Goal: Information Seeking & Learning: Check status

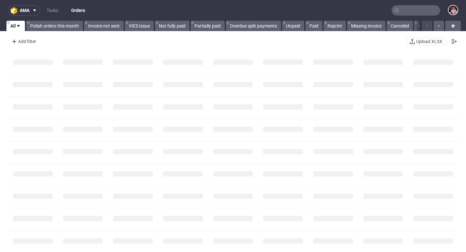
click at [418, 9] on input "text" at bounding box center [416, 10] width 49 height 10
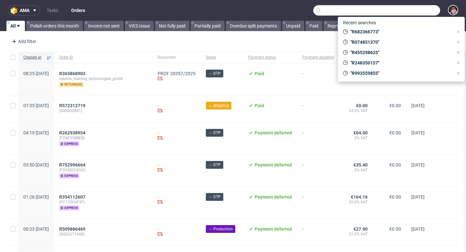
paste input "R993559855"
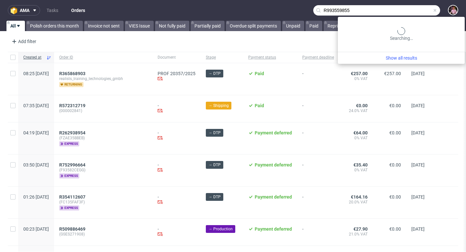
type input "R993559855"
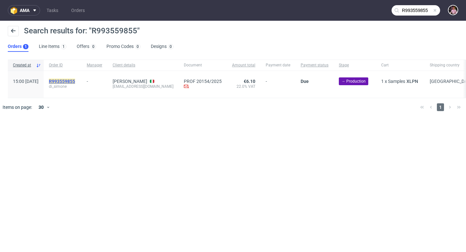
click at [75, 79] on mark "R993559855" at bounding box center [62, 81] width 26 height 5
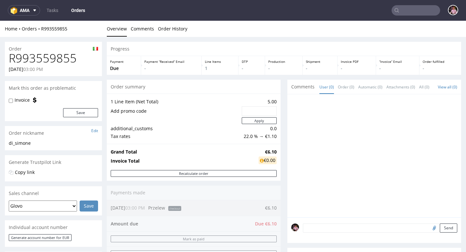
scroll to position [1, 0]
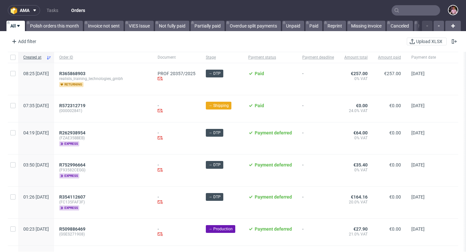
click at [419, 12] on input "text" at bounding box center [416, 10] width 49 height 10
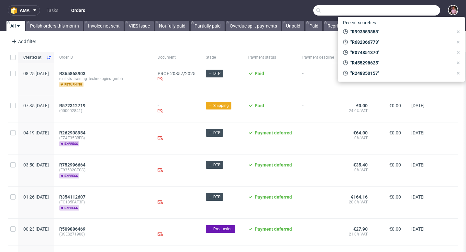
paste input "GSES254888"
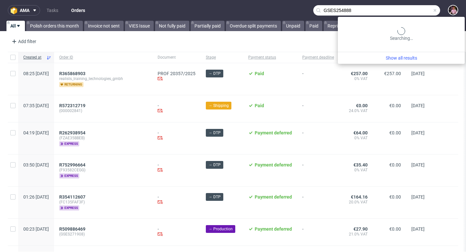
type input "GSES254888"
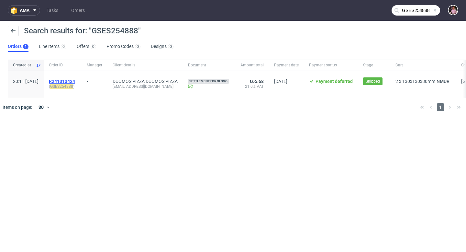
click at [70, 82] on span "R241013424" at bounding box center [62, 81] width 26 height 5
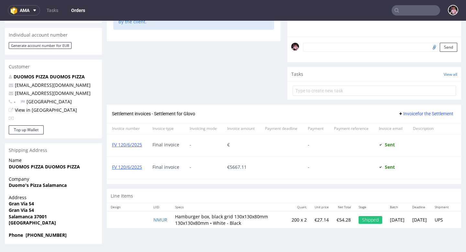
scroll to position [2, 0]
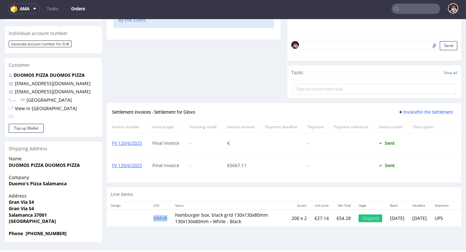
click at [159, 226] on td "NMUR" at bounding box center [161, 217] width 22 height 17
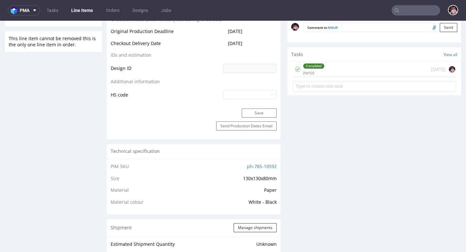
scroll to position [326, 0]
click at [350, 73] on div "Completed zwrot 3 months ago" at bounding box center [374, 68] width 163 height 15
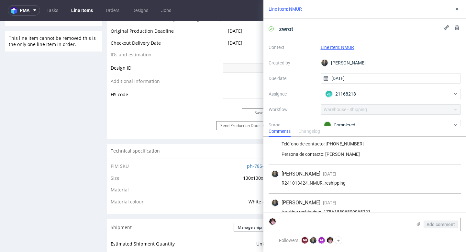
scroll to position [102, 0]
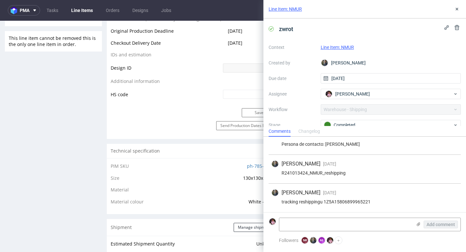
click at [350, 202] on div "tracking reshippingu 1Z5A15806899965221" at bounding box center [364, 201] width 187 height 5
copy div "1Z5A15806899965221"
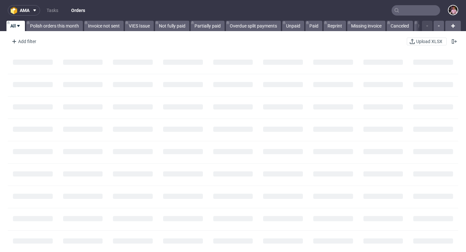
click at [414, 13] on input "text" at bounding box center [416, 10] width 49 height 10
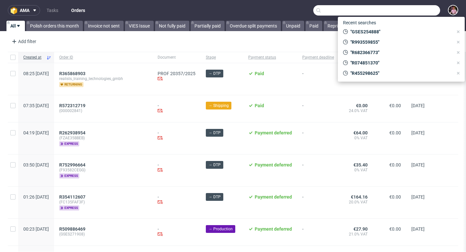
paste input "R990490604"
type input "R990490604"
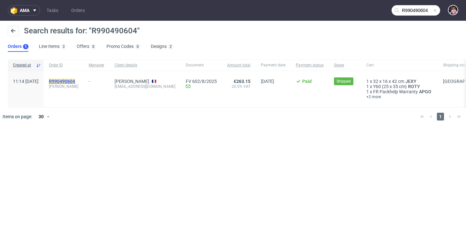
click at [75, 80] on mark "R990490604" at bounding box center [62, 81] width 26 height 5
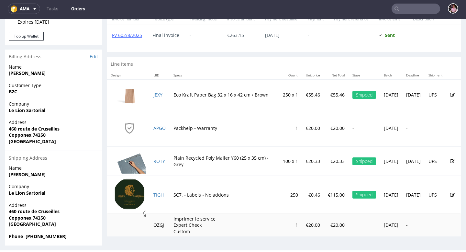
scroll to position [299, 0]
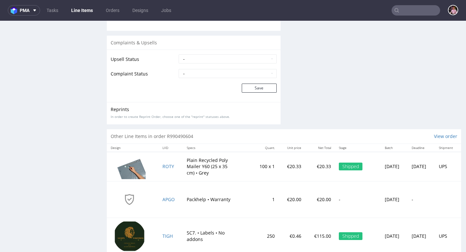
scroll to position [943, 0]
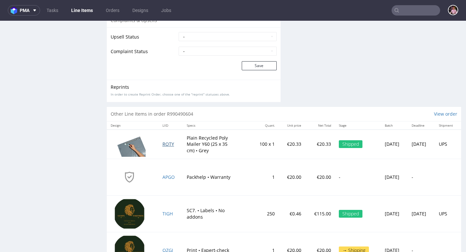
click at [162, 146] on span "ROTY" at bounding box center [168, 144] width 12 height 6
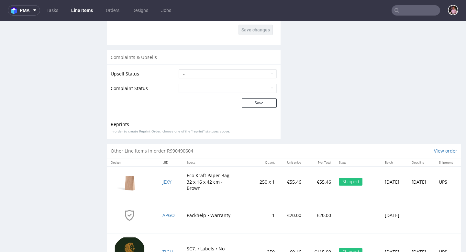
scroll to position [970, 0]
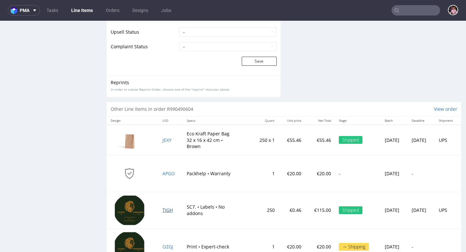
click at [162, 211] on span "TIGH" at bounding box center [167, 210] width 10 height 6
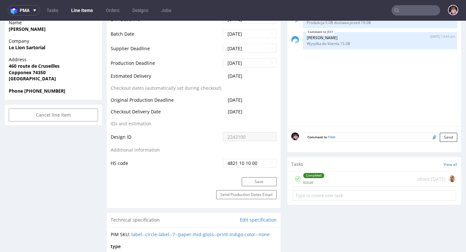
scroll to position [307, 0]
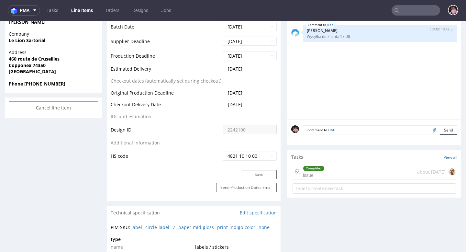
click at [359, 176] on div "Completed issue about 2 months ago" at bounding box center [374, 171] width 163 height 15
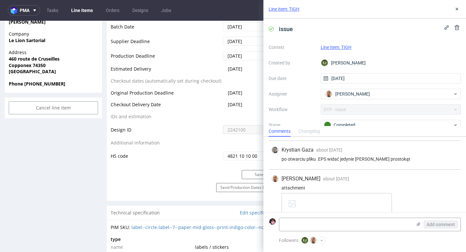
scroll to position [96, 0]
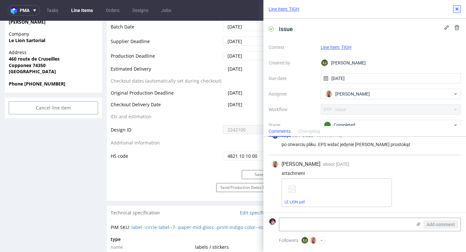
click at [456, 7] on icon at bounding box center [456, 8] width 5 height 5
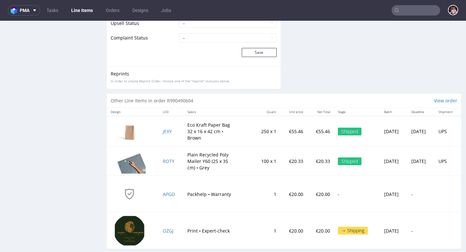
scroll to position [1074, 0]
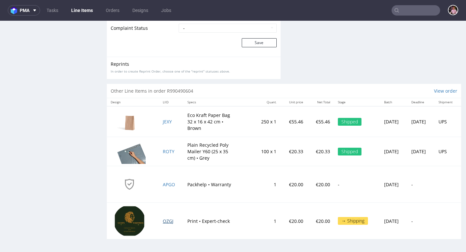
click at [164, 220] on span "OZGJ" at bounding box center [168, 221] width 11 height 6
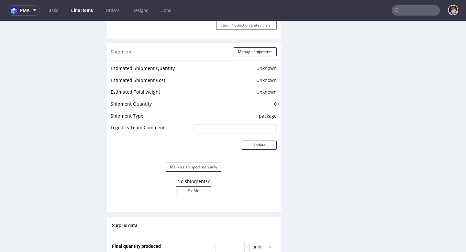
scroll to position [216, 0]
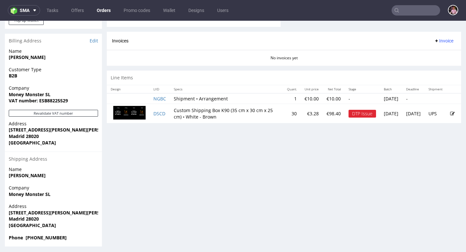
scroll to position [314, 0]
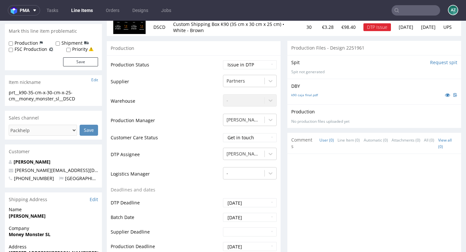
scroll to position [270, 0]
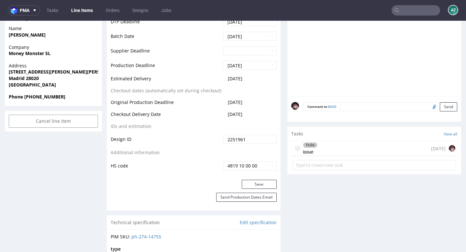
click at [355, 146] on div "To Do issue 26 days ago" at bounding box center [374, 148] width 163 height 15
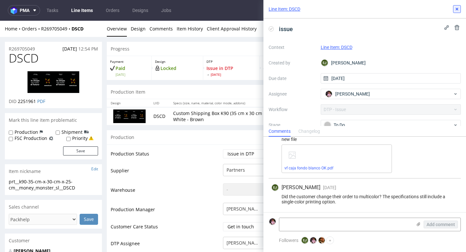
click at [454, 9] on button at bounding box center [457, 9] width 8 height 8
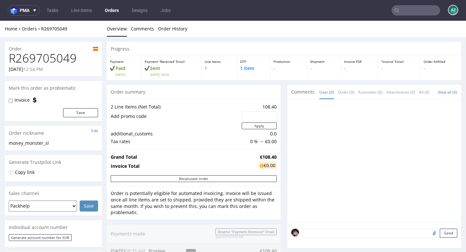
click at [61, 56] on h1 "R269705049" at bounding box center [53, 58] width 89 height 13
copy h1 "R269705049"
click at [420, 13] on input "text" at bounding box center [416, 10] width 49 height 10
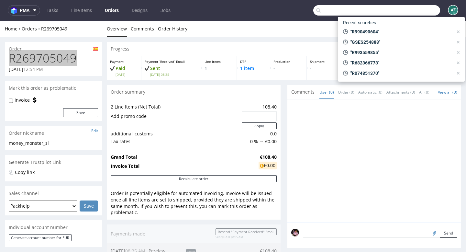
paste input "R199700101"
type input "R199700101"
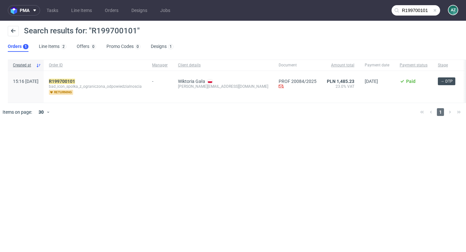
click at [433, 10] on span at bounding box center [434, 10] width 5 height 5
click at [421, 8] on input "text" at bounding box center [416, 10] width 49 height 10
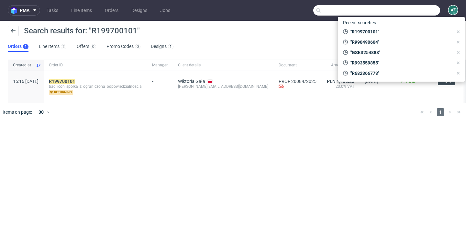
paste input "R646800671"
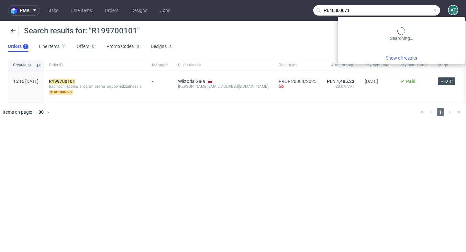
type input "R646800671"
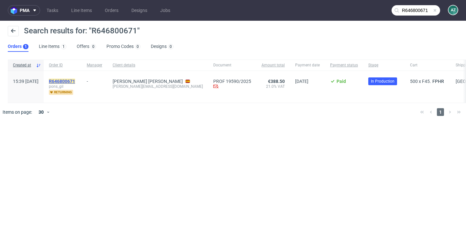
click at [75, 79] on mark "R646800671" at bounding box center [62, 81] width 26 height 5
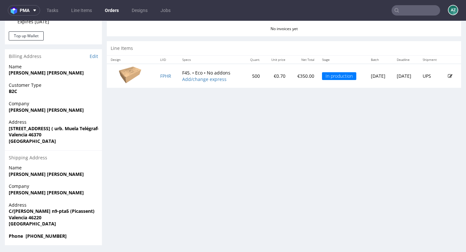
scroll to position [297, 0]
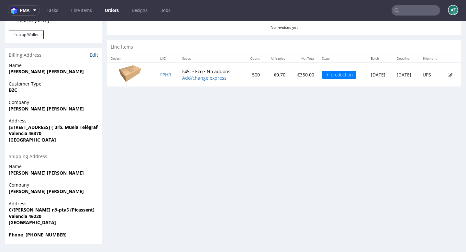
click at [92, 57] on link "Edit" at bounding box center [94, 55] width 8 height 6
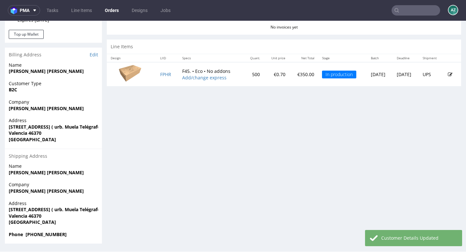
scroll to position [295, 0]
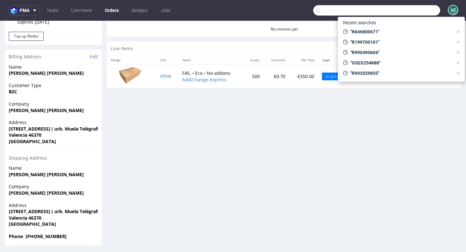
click at [418, 9] on input "text" at bounding box center [376, 10] width 127 height 10
paste input "R859090540"
type input "R859090540"
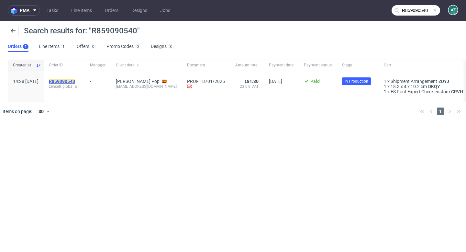
click at [73, 80] on mark "R859090540" at bounding box center [62, 81] width 26 height 5
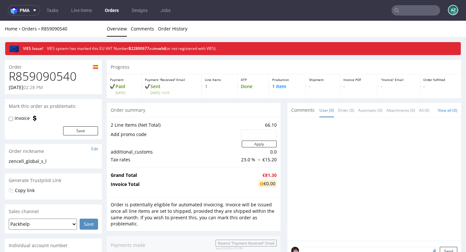
scroll to position [301, 0]
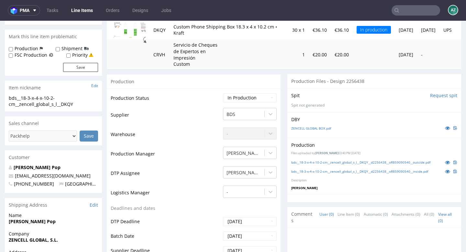
scroll to position [204, 0]
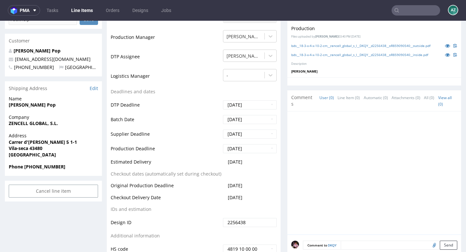
drag, startPoint x: 241, startPoint y: 164, endPoint x: 224, endPoint y: 164, distance: 17.2
click at [229, 164] on span "2025-10-01" at bounding box center [235, 162] width 15 height 6
click at [408, 11] on input "text" at bounding box center [416, 10] width 49 height 10
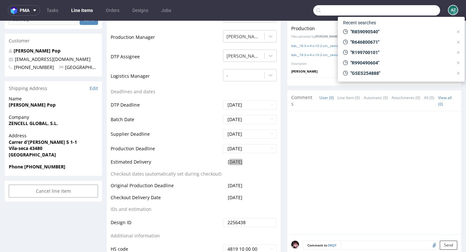
paste input "R943933731"
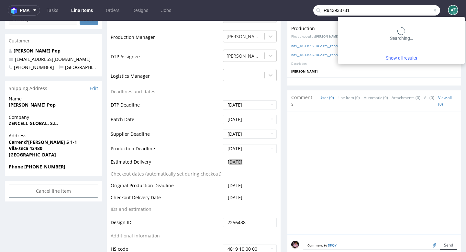
type input "R943933731"
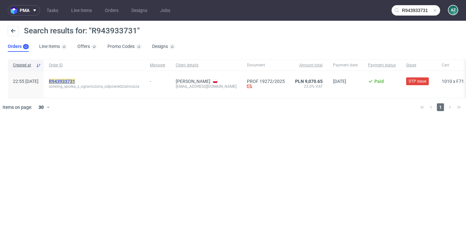
click at [75, 79] on mark "R943933731" at bounding box center [62, 81] width 26 height 5
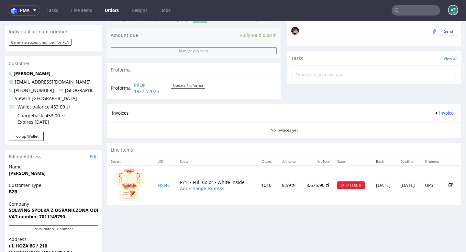
scroll to position [254, 0]
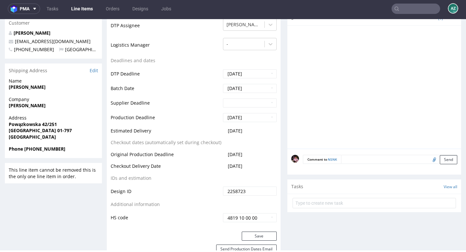
scroll to position [403, 0]
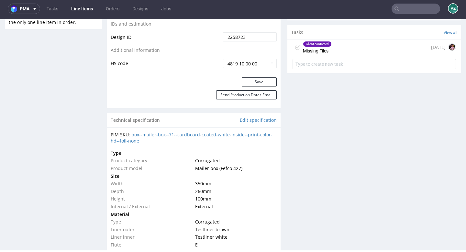
click at [353, 41] on div "Client contacted Missing Files 8 days ago" at bounding box center [374, 47] width 163 height 15
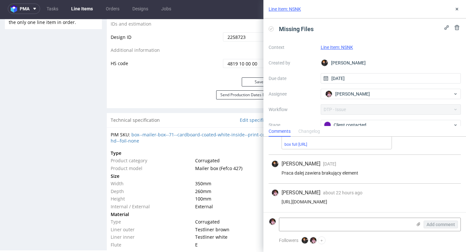
scroll to position [102, 0]
click at [339, 218] on textarea at bounding box center [345, 224] width 133 height 13
paste textarea "https://ptrdigital.box.com/s/m3qe0art0gv2g9ugv55jadhkd5ay6hnb"
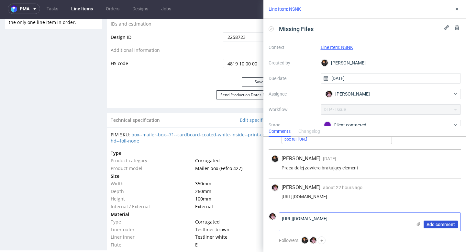
type textarea "https://ptrdigital.box.com/s/m3qe0art0gv2g9ugv55jadhkd5ay6hnb"
click at [442, 225] on span "Add comment" at bounding box center [441, 224] width 28 height 5
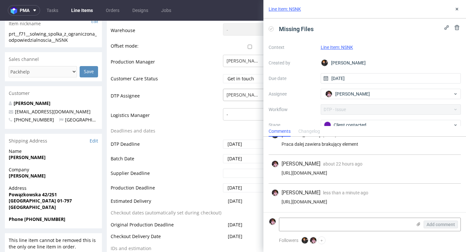
scroll to position [101, 0]
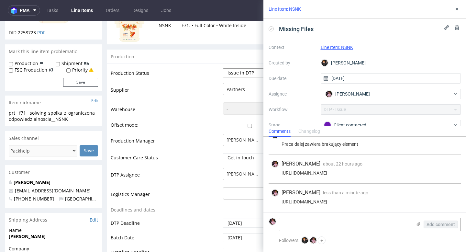
click at [238, 73] on select "Waiting for Artwork Waiting for Diecut Waiting for Mockup Waiting for DTP Waiti…" at bounding box center [250, 72] width 54 height 9
select select "back_for_dtp"
click at [223, 68] on select "Waiting for Artwork Waiting for Diecut Waiting for Mockup Waiting for DTP Waiti…" at bounding box center [250, 72] width 54 height 9
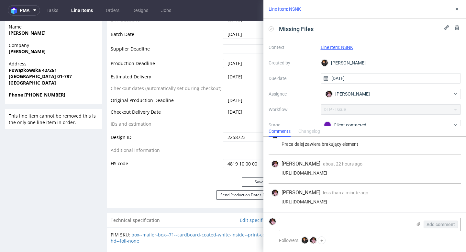
scroll to position [375, 0]
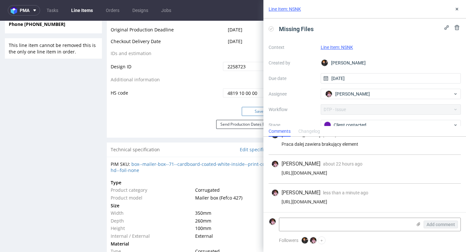
click at [246, 109] on button "Save" at bounding box center [259, 111] width 35 height 9
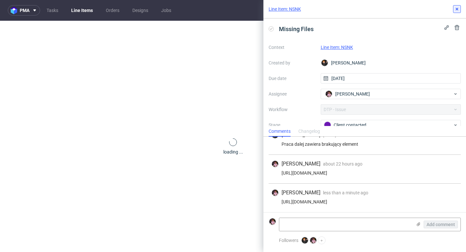
scroll to position [0, 0]
click at [455, 7] on icon at bounding box center [456, 8] width 5 height 5
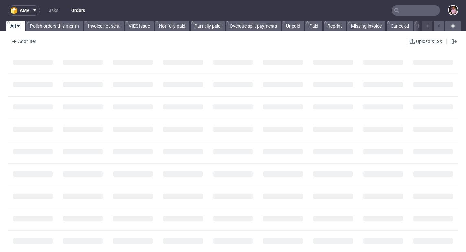
click at [413, 11] on input "text" at bounding box center [416, 10] width 49 height 10
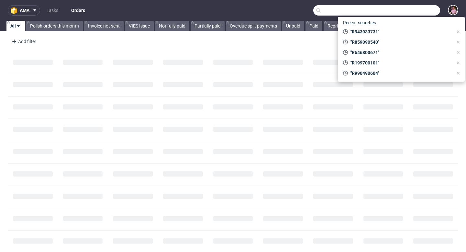
type input "x"
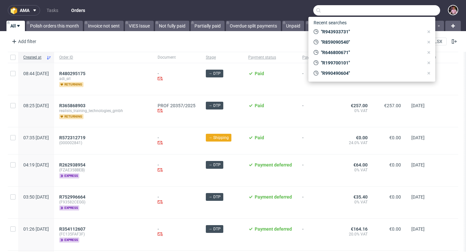
paste input "R558339889"
type input "R558339889"
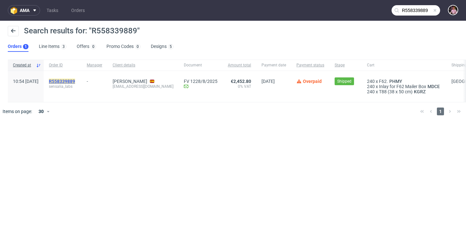
click at [75, 81] on mark "R558339889" at bounding box center [62, 81] width 26 height 5
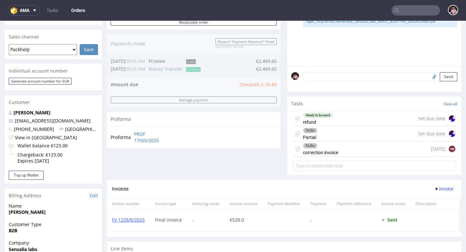
scroll to position [160, 0]
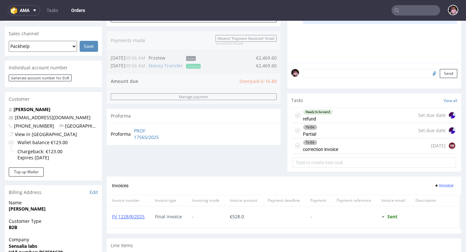
click at [368, 138] on div "To Do Partial Set due date" at bounding box center [374, 130] width 163 height 15
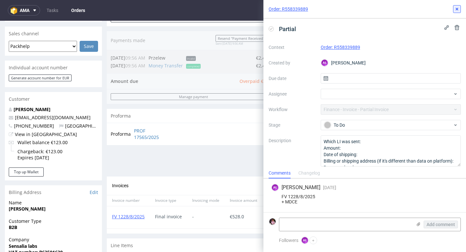
click at [457, 8] on use at bounding box center [457, 9] width 3 height 3
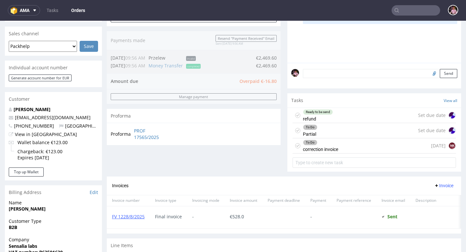
click at [375, 151] on div "To Do correction invoice 1 day ago NK" at bounding box center [374, 145] width 163 height 15
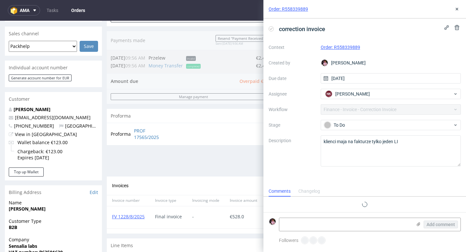
scroll to position [5, 0]
click at [456, 10] on icon at bounding box center [456, 8] width 5 height 5
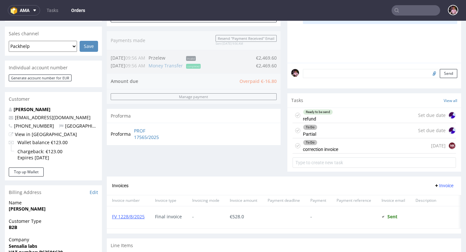
click at [405, 9] on input "text" at bounding box center [416, 10] width 49 height 10
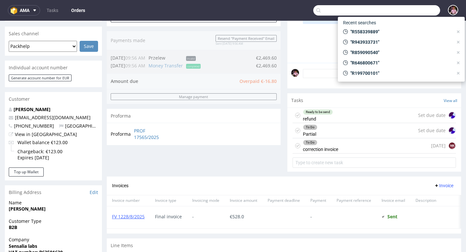
paste input "R640760196"
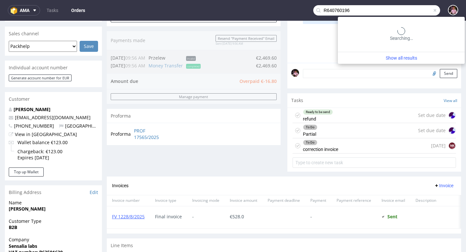
type input "R640760196"
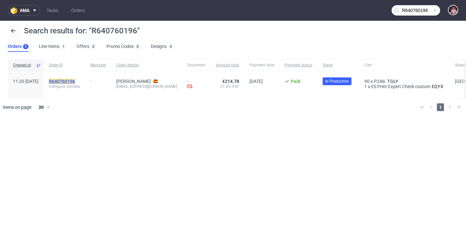
click at [75, 82] on mark "R640760196" at bounding box center [62, 81] width 26 height 5
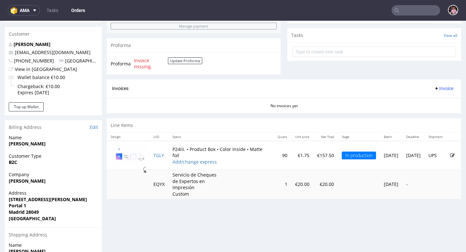
scroll to position [225, 0]
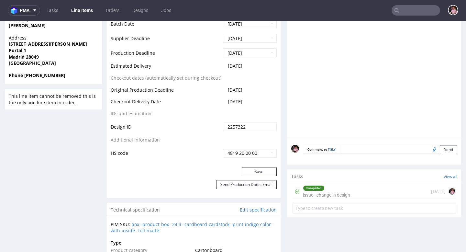
scroll to position [319, 0]
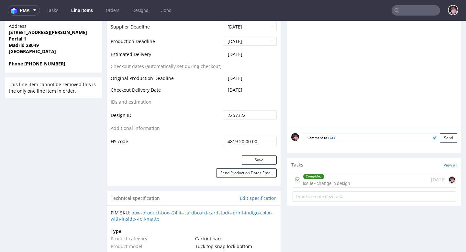
click at [346, 183] on div "Completed issue - change in design" at bounding box center [326, 179] width 47 height 15
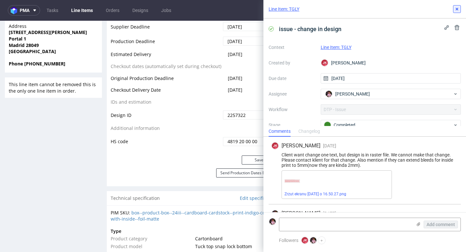
click at [457, 11] on icon at bounding box center [456, 8] width 5 height 5
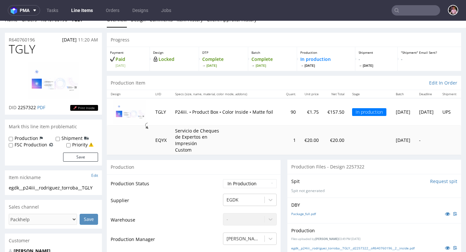
scroll to position [12, 0]
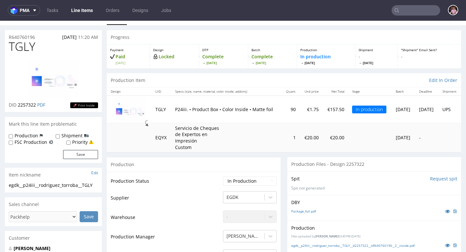
click at [418, 13] on input "text" at bounding box center [416, 10] width 49 height 10
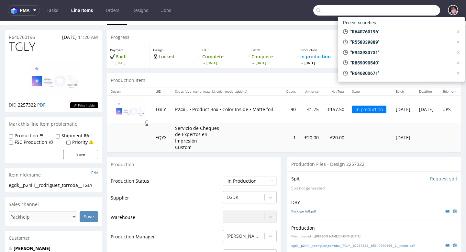
paste input "R887741698"
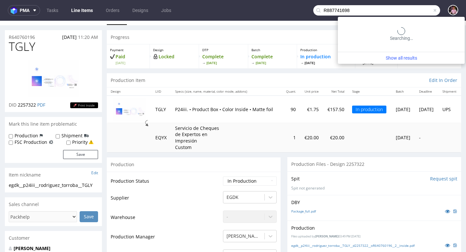
type input "R887741698"
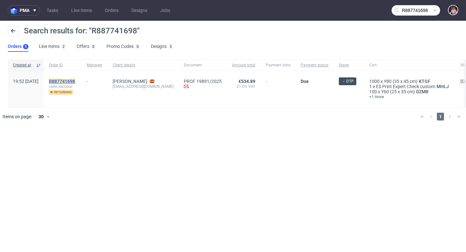
click at [75, 80] on mark "R887741698" at bounding box center [62, 81] width 26 height 5
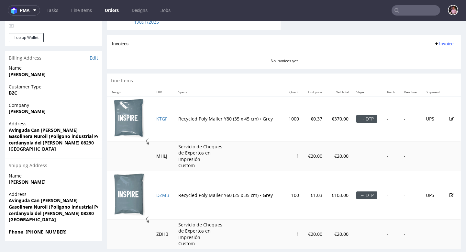
scroll to position [252, 0]
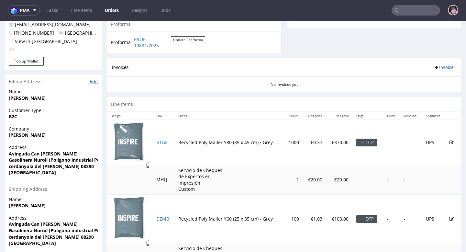
click at [95, 82] on link "Edit" at bounding box center [94, 81] width 8 height 6
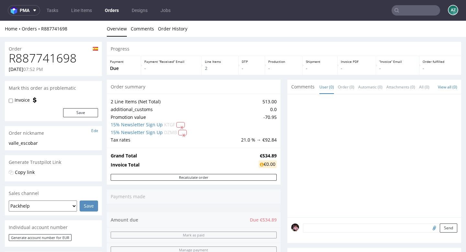
click at [407, 16] on nav "pma Tasks Line Items Orders Designs Jobs AZ" at bounding box center [233, 10] width 466 height 21
click at [407, 11] on input "text" at bounding box center [416, 10] width 49 height 10
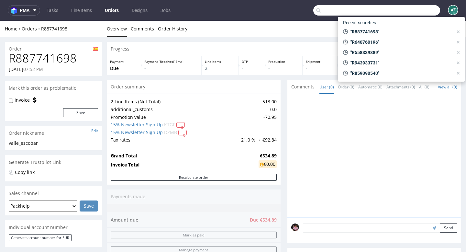
paste input "R162987520"
type input "R162987520"
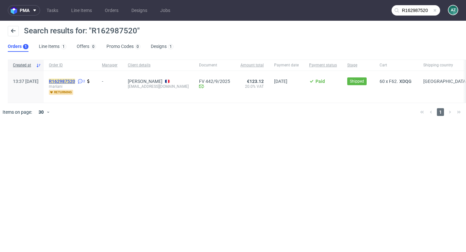
click at [75, 80] on mark "R162987520" at bounding box center [62, 81] width 26 height 5
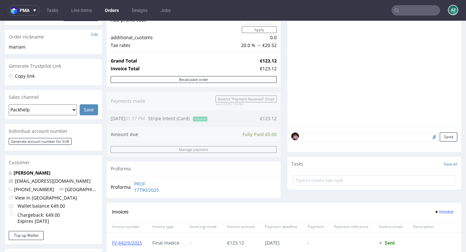
scroll to position [104, 0]
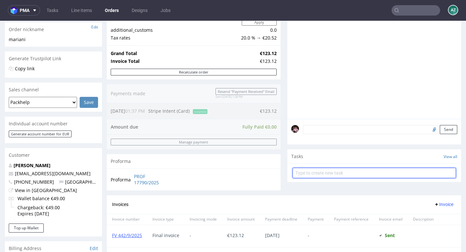
click at [297, 178] on input "text" at bounding box center [374, 173] width 163 height 10
type input "refund"
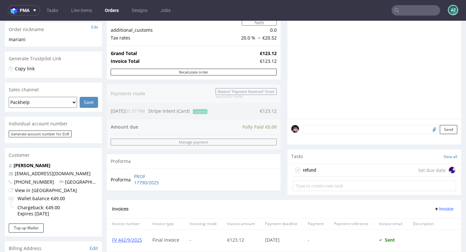
click at [316, 175] on div "refund Set due date" at bounding box center [374, 170] width 163 height 13
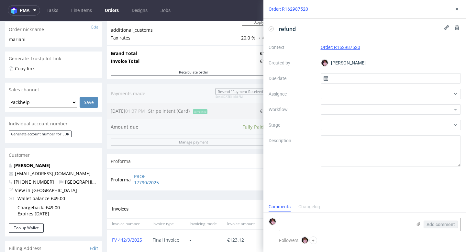
scroll to position [5, 0]
click at [337, 79] on input "text" at bounding box center [391, 78] width 140 height 10
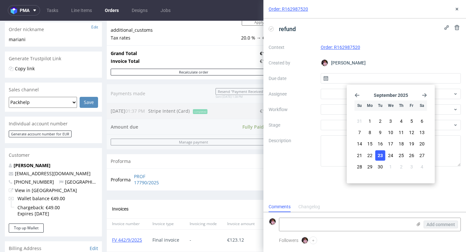
click at [380, 154] on span "23" at bounding box center [380, 155] width 5 height 6
type input "[DATE]"
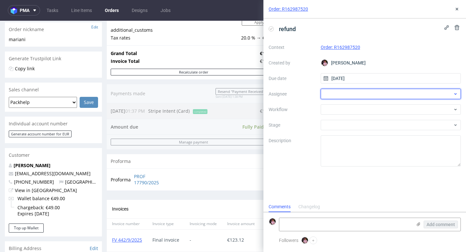
click at [352, 91] on div at bounding box center [391, 94] width 140 height 10
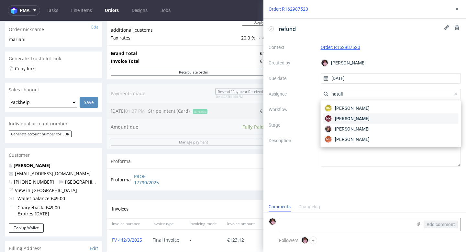
type input "natali"
click at [369, 118] on span "[PERSON_NAME]" at bounding box center [352, 118] width 35 height 6
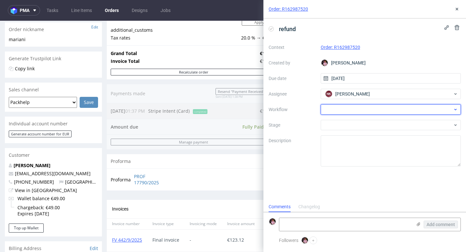
click at [354, 109] on div at bounding box center [391, 109] width 140 height 10
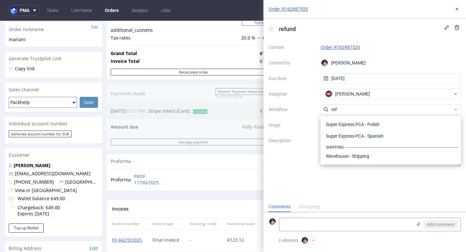
scroll to position [35, 0]
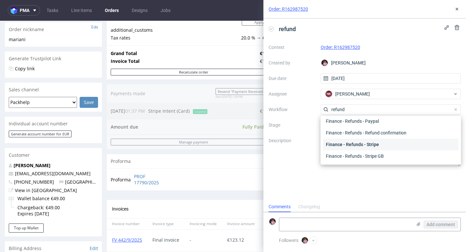
type input "refund"
click at [358, 145] on div "Finance - Refunds - Stripe" at bounding box center [390, 145] width 135 height 12
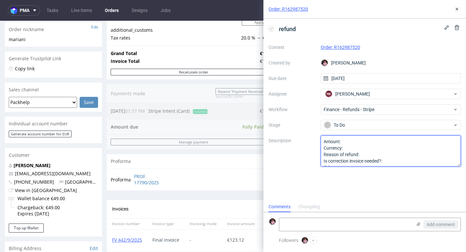
click at [351, 139] on textarea "Amount: Currency: Reason of refund: Is correction invoice needed?: Other:" at bounding box center [391, 150] width 140 height 31
click at [352, 148] on textarea "Amount: Currency: Reason of refund: Is correction invoice needed?: Other:" at bounding box center [391, 150] width 140 height 31
click at [371, 155] on textarea "Amount: Currency: Reason of refund: Is correction invoice needed?: Other:" at bounding box center [391, 150] width 140 height 31
click at [396, 153] on textarea "Amount: Currency: Reason of refund: Is correction invoice needed?: Other:" at bounding box center [391, 150] width 140 height 31
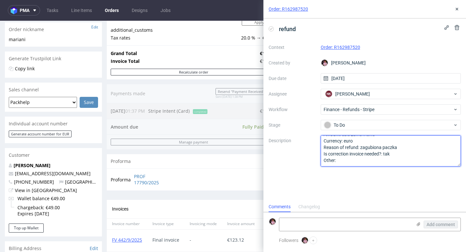
type textarea "Amount: cale zamowienie Currency: euro Reason of refund: zagubiona paczka Is co…"
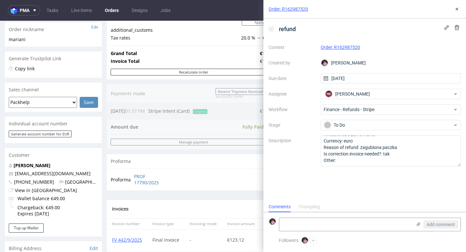
click at [457, 13] on div "Order: R162987520" at bounding box center [364, 9] width 203 height 18
click at [456, 8] on use at bounding box center [457, 9] width 3 height 3
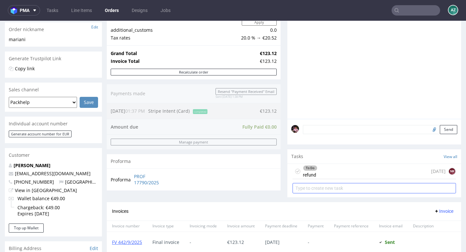
click at [344, 193] on input "text" at bounding box center [374, 188] width 163 height 10
type input "correction invoice"
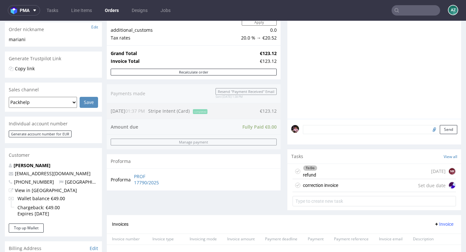
click at [341, 192] on div "correction invoice Set due date" at bounding box center [374, 185] width 163 height 13
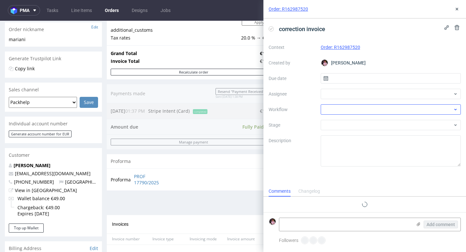
scroll to position [5, 0]
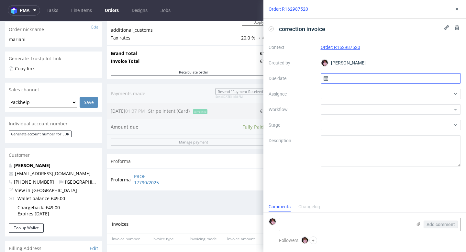
click at [363, 74] on input "text" at bounding box center [391, 78] width 140 height 10
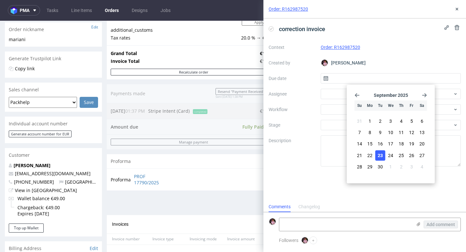
click at [383, 153] on button "23" at bounding box center [380, 155] width 10 height 10
type input "[DATE]"
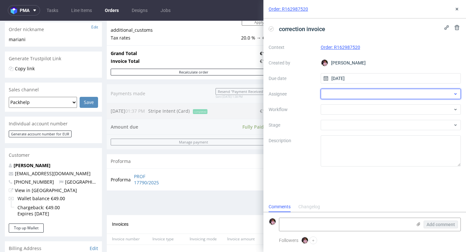
click at [349, 95] on div at bounding box center [391, 94] width 140 height 10
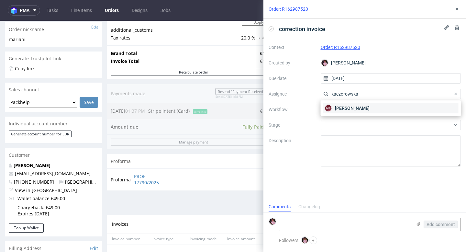
type input "kaczorowska"
click at [355, 105] on span "[PERSON_NAME]" at bounding box center [352, 108] width 35 height 6
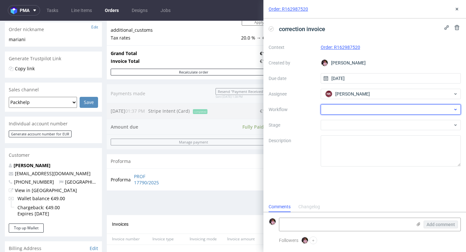
click at [345, 112] on div at bounding box center [391, 109] width 140 height 10
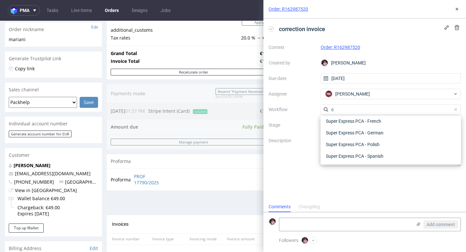
scroll to position [0, 0]
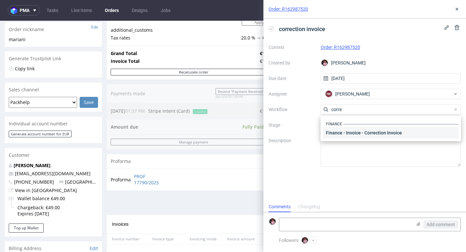
type input "corre"
click at [357, 134] on div "Finance - Invoice - Correction Invoice" at bounding box center [390, 133] width 135 height 12
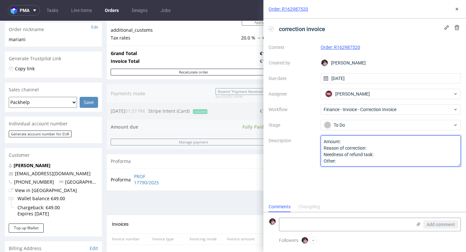
click at [350, 141] on textarea "Amount: Reason of correction: Needness of refund task: Other:" at bounding box center [391, 150] width 140 height 31
type textarea "Amount: jak w refundzie Reason of correction: Needness of refund task: Other:"
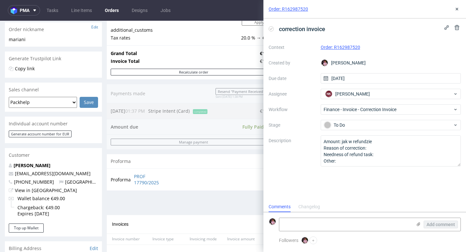
click at [462, 7] on div "Order: R162987520" at bounding box center [364, 9] width 203 height 18
click at [457, 8] on icon at bounding box center [456, 8] width 5 height 5
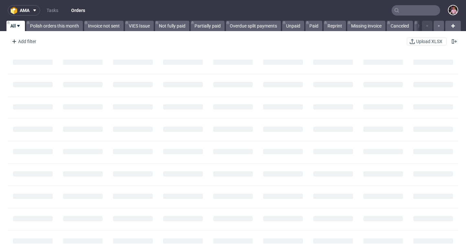
click at [417, 11] on input "text" at bounding box center [416, 10] width 49 height 10
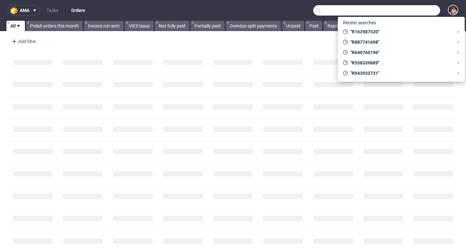
paste input "R162987520"
type input "R162987520"
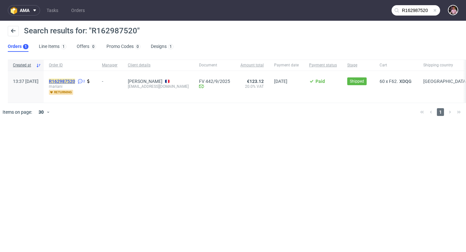
click at [74, 80] on mark "R162987520" at bounding box center [62, 81] width 26 height 5
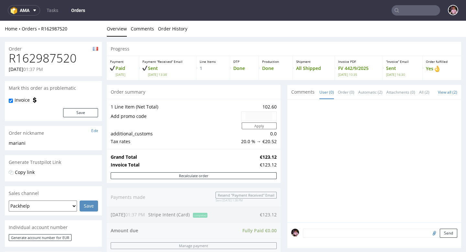
click at [421, 13] on input "text" at bounding box center [416, 10] width 49 height 10
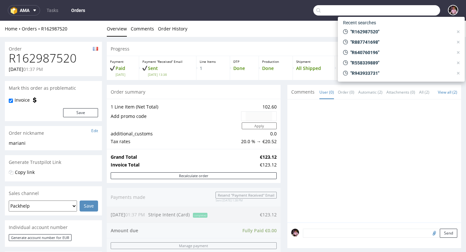
paste input "R412713664"
type input "R412713664"
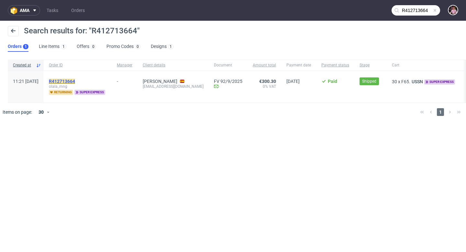
click at [75, 80] on mark "R412713664" at bounding box center [62, 81] width 26 height 5
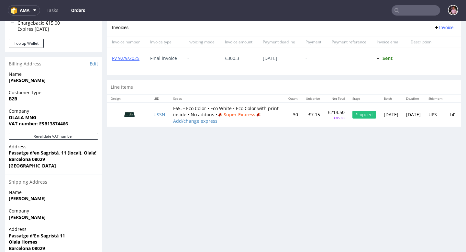
scroll to position [320, 0]
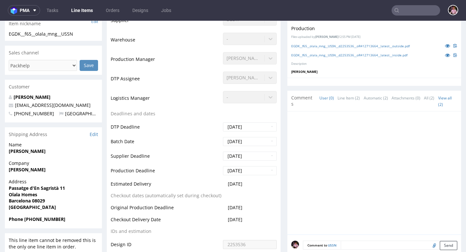
scroll to position [179, 0]
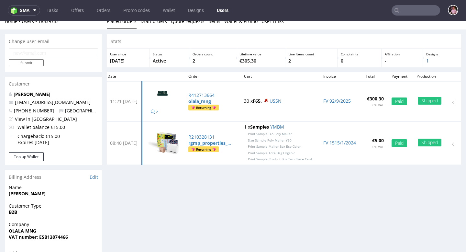
scroll to position [8, 0]
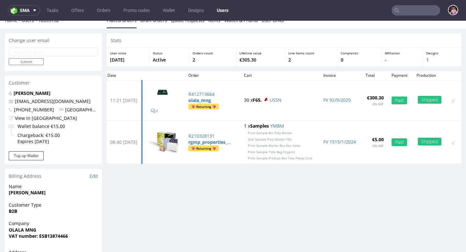
click at [421, 14] on input "text" at bounding box center [416, 10] width 49 height 10
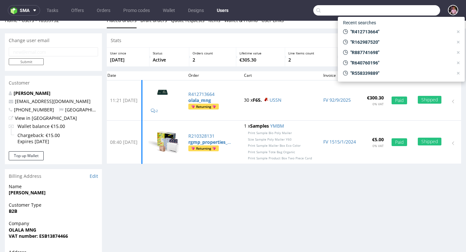
paste input "GSES264469"
type input "GSES264469"
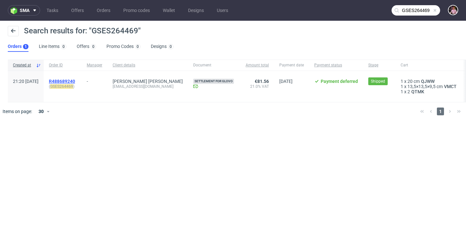
click at [73, 83] on span "R488689240" at bounding box center [62, 81] width 26 height 5
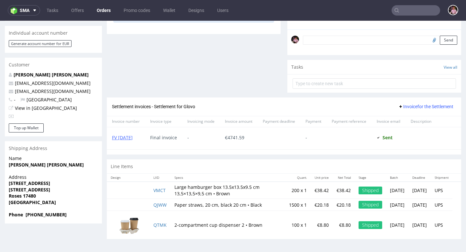
scroll to position [2, 0]
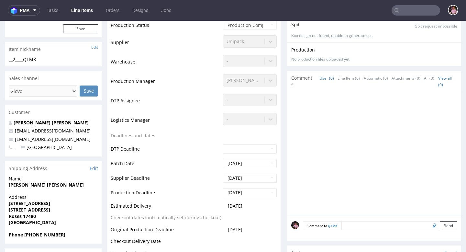
scroll to position [204, 0]
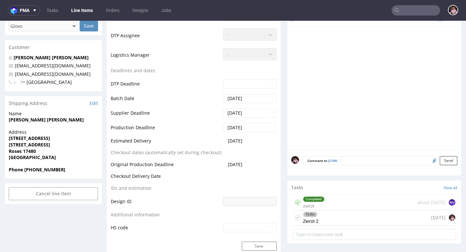
click at [338, 222] on div "To Do Zwrot 2 1 day ago" at bounding box center [374, 217] width 163 height 15
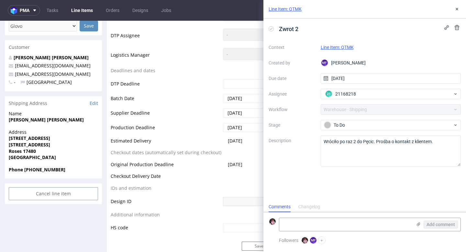
scroll to position [5, 0]
click at [344, 228] on textarea at bounding box center [345, 224] width 133 height 13
click at [368, 91] on span "Aleks Ziemkowski" at bounding box center [352, 94] width 35 height 6
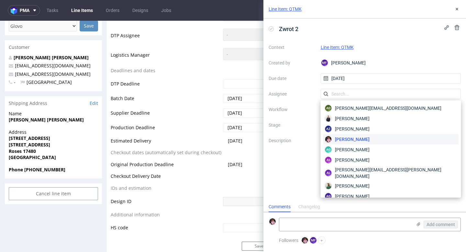
click at [383, 64] on div "MF Michał Fedorowicz" at bounding box center [391, 63] width 140 height 10
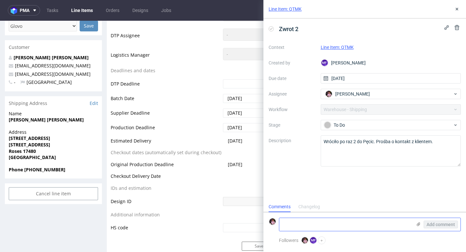
click at [326, 224] on textarea at bounding box center [345, 224] width 133 height 13
type textarea "Odsyłamy raz jeszcze"
click at [432, 224] on span "Add comment" at bounding box center [441, 224] width 28 height 5
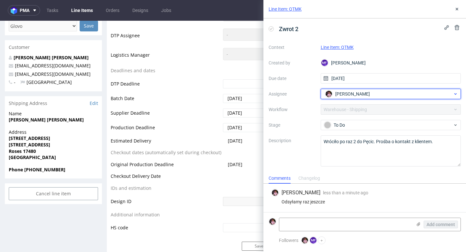
click at [366, 95] on span "Aleks Ziemkowski" at bounding box center [352, 94] width 35 height 6
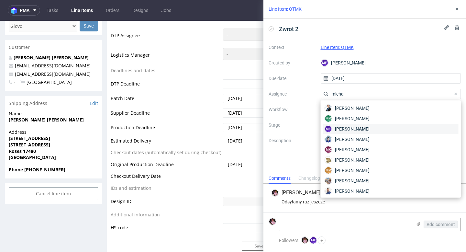
type input "micha"
click at [360, 130] on span "Michał Fedorowicz" at bounding box center [352, 129] width 35 height 6
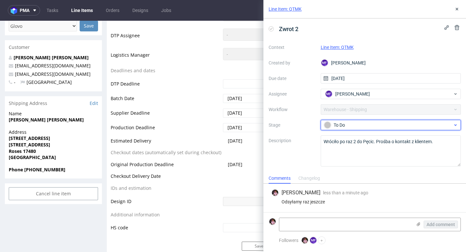
click at [399, 122] on div "To Do" at bounding box center [388, 124] width 129 height 7
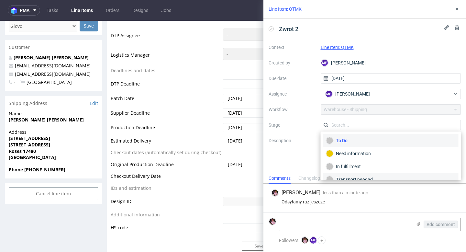
click at [360, 175] on div "Transport needed" at bounding box center [390, 179] width 135 height 13
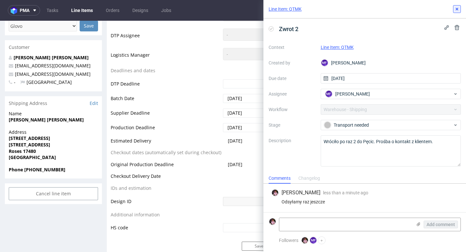
click at [455, 8] on icon at bounding box center [456, 8] width 5 height 5
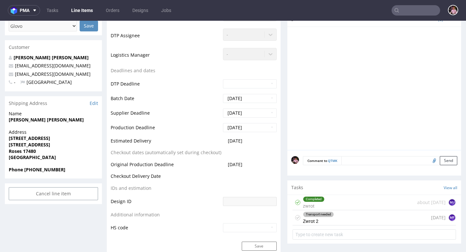
click at [353, 201] on div "Completed zwrot about 1 month ago MJ" at bounding box center [374, 202] width 163 height 15
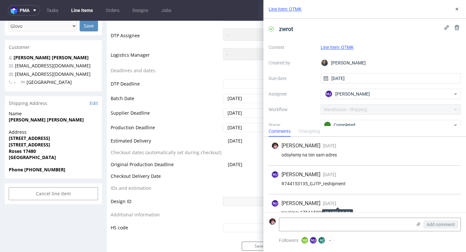
scroll to position [11, 0]
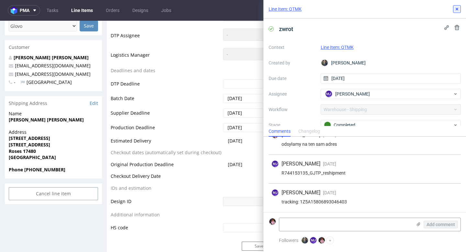
click at [454, 7] on button at bounding box center [457, 9] width 8 height 8
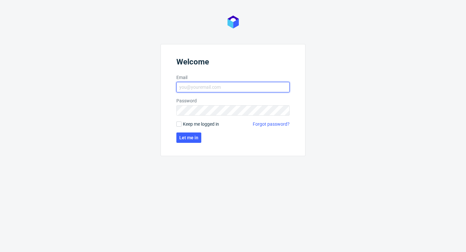
click at [198, 84] on input "Email" at bounding box center [232, 87] width 113 height 10
type input "[EMAIL_ADDRESS][PERSON_NAME][DOMAIN_NAME]"
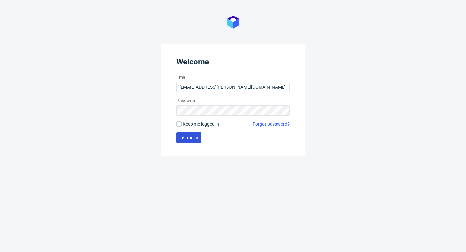
click at [186, 137] on span "Let me in" at bounding box center [188, 137] width 19 height 5
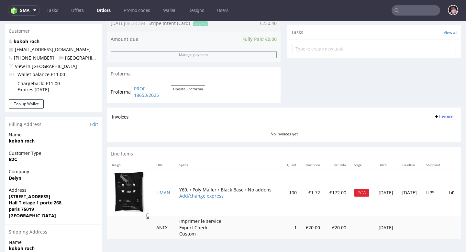
scroll to position [309, 0]
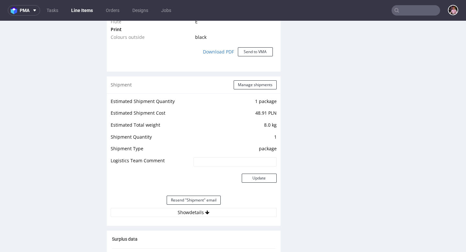
scroll to position [702, 0]
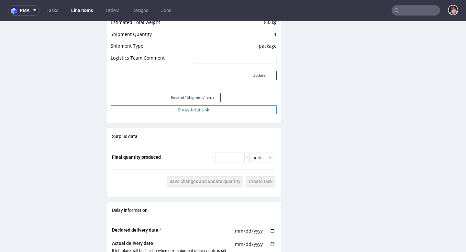
click at [205, 111] on icon at bounding box center [207, 109] width 4 height 5
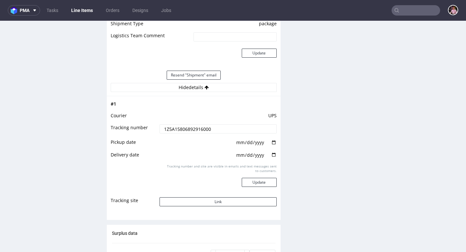
scroll to position [744, 0]
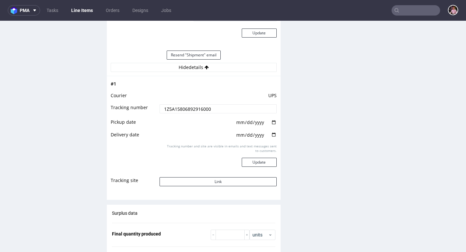
click at [217, 176] on td "Link" at bounding box center [217, 183] width 118 height 15
click at [212, 182] on button "Link" at bounding box center [218, 181] width 117 height 9
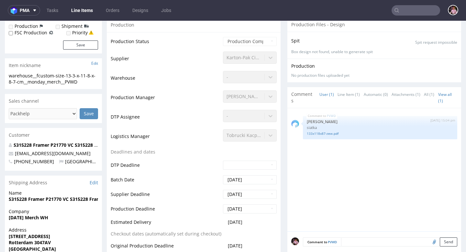
scroll to position [122, 0]
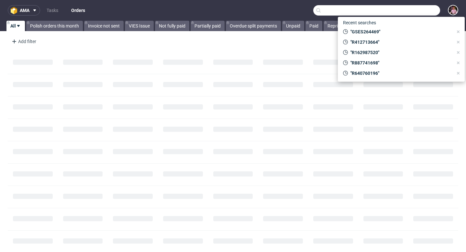
click at [424, 9] on input "text" at bounding box center [376, 10] width 127 height 10
paste input "R178363265"
type input "R178363265"
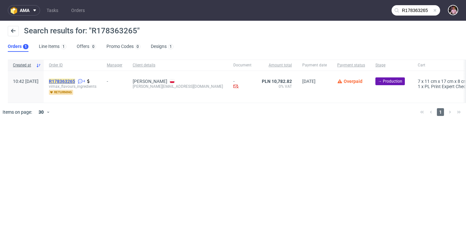
click at [75, 79] on mark "R178363265" at bounding box center [62, 81] width 26 height 5
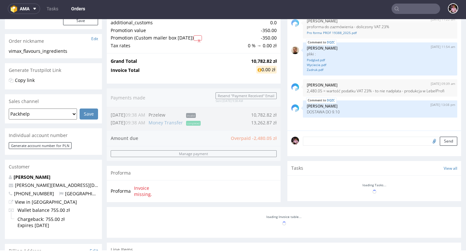
scroll to position [264, 0]
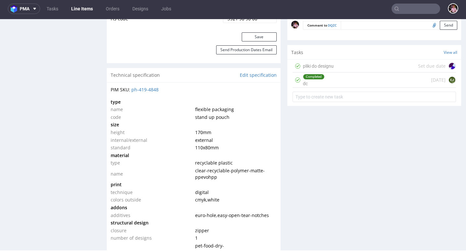
scroll to position [436, 0]
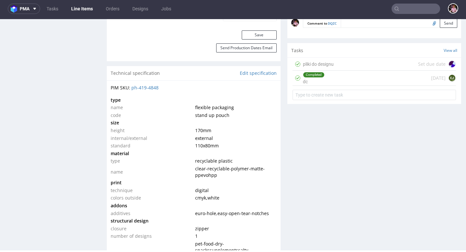
click at [342, 63] on div "pliki do designu Set due date" at bounding box center [374, 64] width 163 height 13
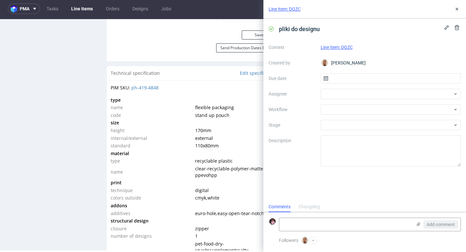
scroll to position [5, 0]
click at [458, 8] on use at bounding box center [457, 9] width 3 height 3
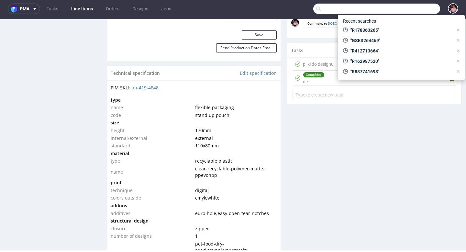
click at [431, 11] on input "text" at bounding box center [376, 9] width 127 height 10
paste input "R284213054"
type input "R284213054"
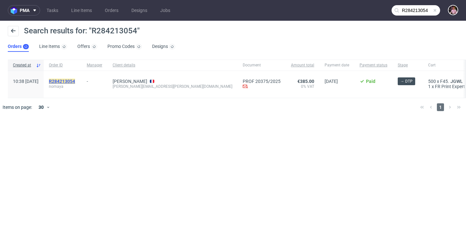
click at [75, 79] on mark "R284213054" at bounding box center [62, 81] width 26 height 5
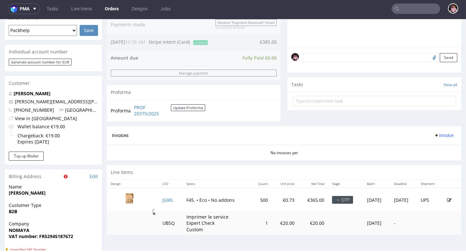
scroll to position [172, 0]
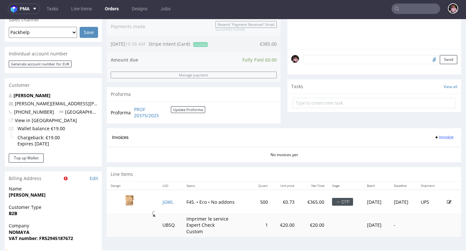
click at [333, 64] on textarea at bounding box center [380, 59] width 154 height 9
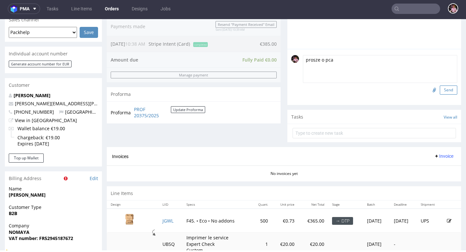
type textarea "prosze o pca"
click at [442, 95] on button "Send" at bounding box center [448, 89] width 17 height 9
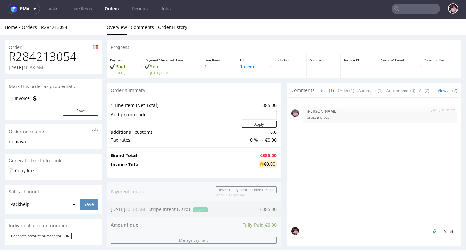
click at [355, 109] on div "23rd Sep 25 | 10:45 am Aleks Ziemkowski prosze o pca" at bounding box center [376, 161] width 170 height 119
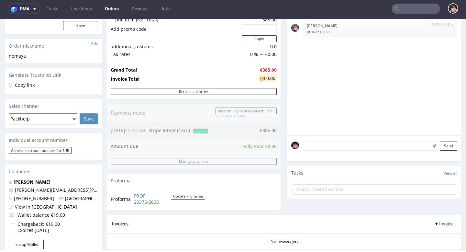
scroll to position [172, 0]
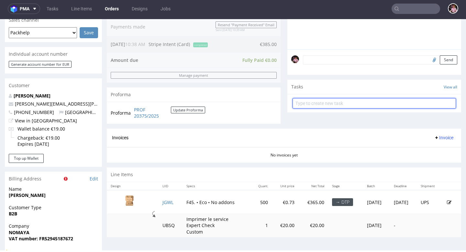
click at [342, 108] on input "text" at bounding box center [374, 103] width 163 height 10
type input "prosze o pca"
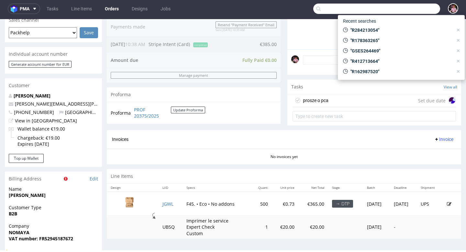
click at [422, 11] on input "text" at bounding box center [376, 9] width 127 height 10
paste input "R807452961"
type input "R807452961"
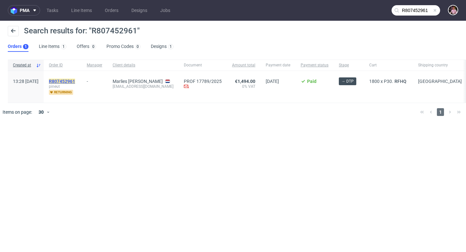
click at [75, 79] on mark "R807452961" at bounding box center [62, 81] width 26 height 5
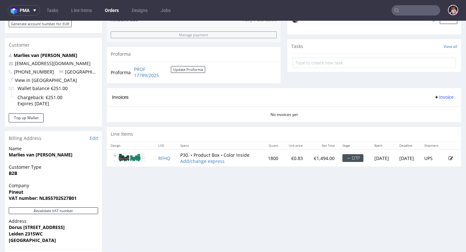
scroll to position [216, 0]
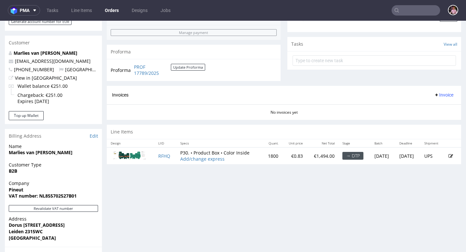
click at [413, 12] on input "text" at bounding box center [416, 10] width 49 height 10
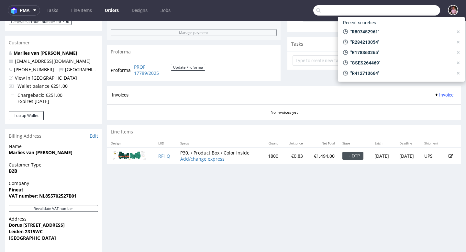
paste input "R480295175"
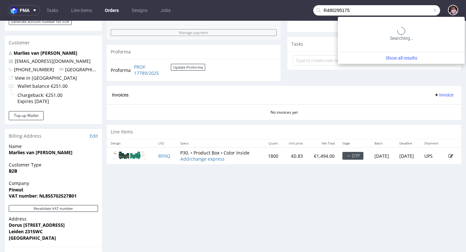
type input "R480295175"
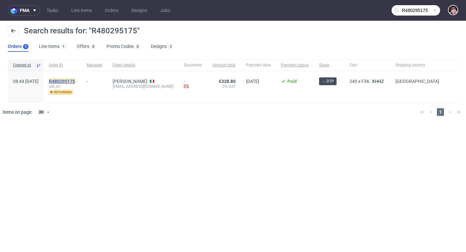
click at [75, 81] on mark "R480295175" at bounding box center [62, 81] width 26 height 5
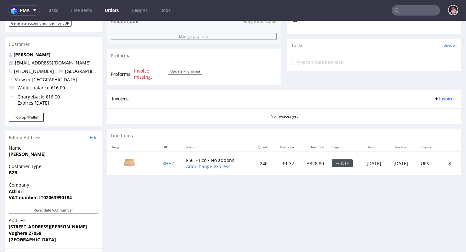
scroll to position [215, 0]
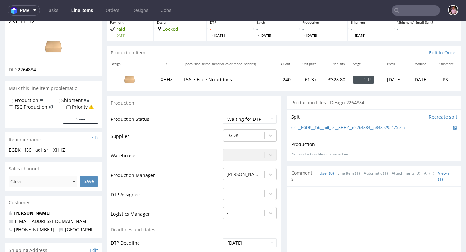
scroll to position [39, 0]
click at [369, 129] on link "spit__EGDK__f56__adi_srl__XHHZ__d2264884__oR480295175.zip" at bounding box center [347, 128] width 113 height 6
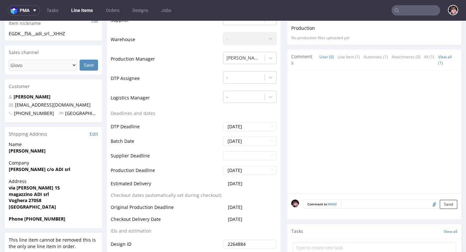
scroll to position [154, 0]
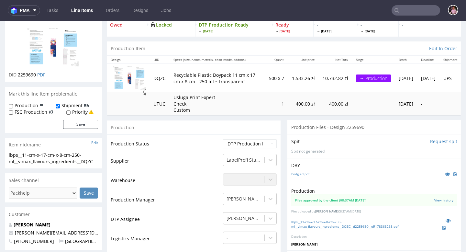
scroll to position [45, 0]
